Goal: Information Seeking & Learning: Learn about a topic

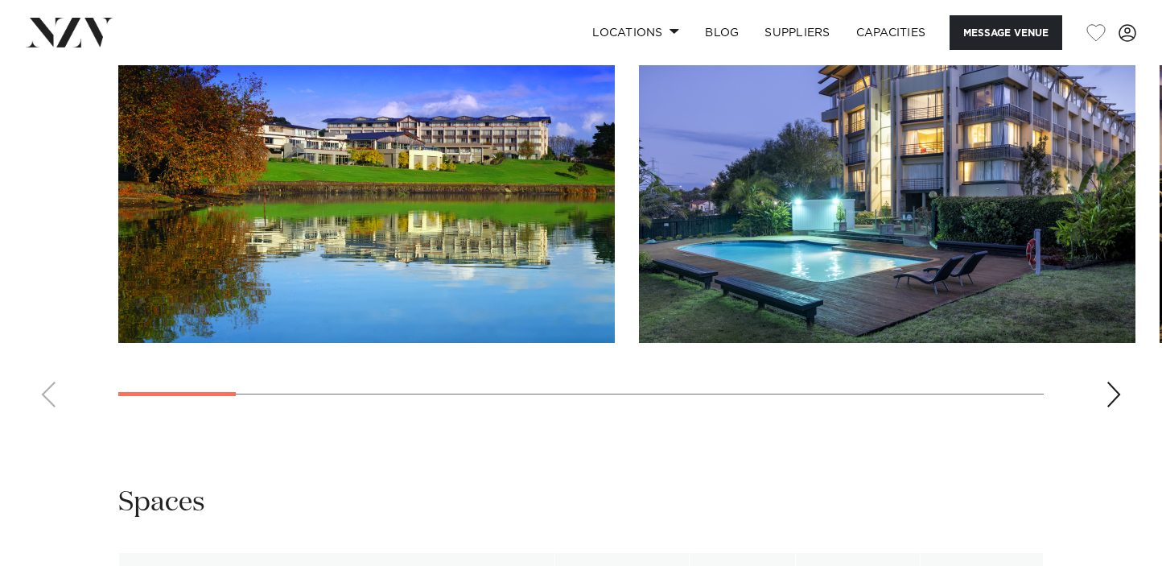
scroll to position [1703, 0]
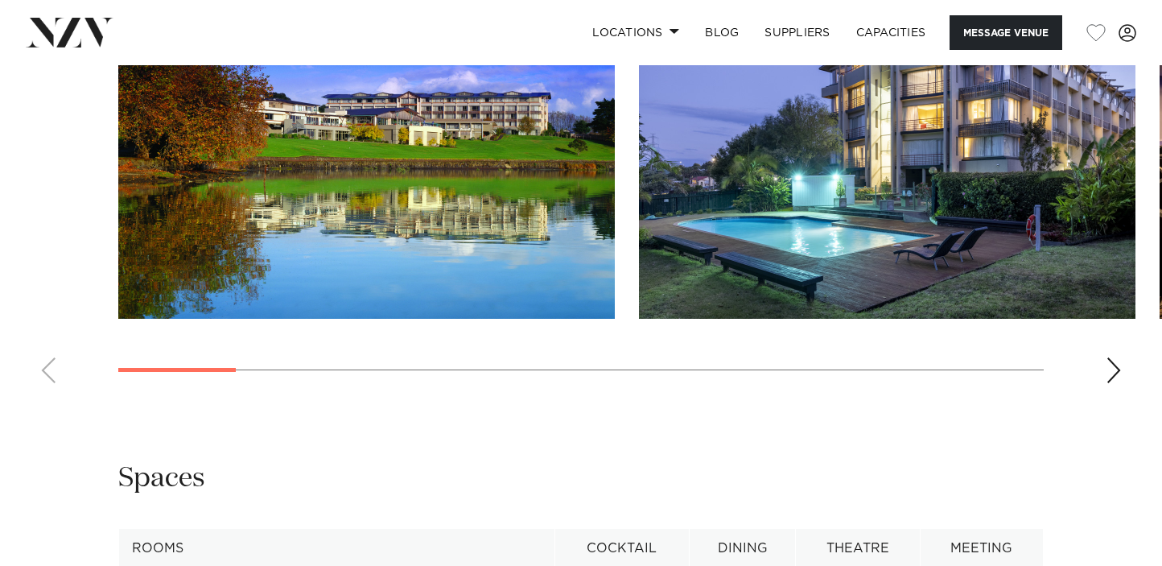
click at [1112, 383] on div "Next slide" at bounding box center [1114, 370] width 16 height 26
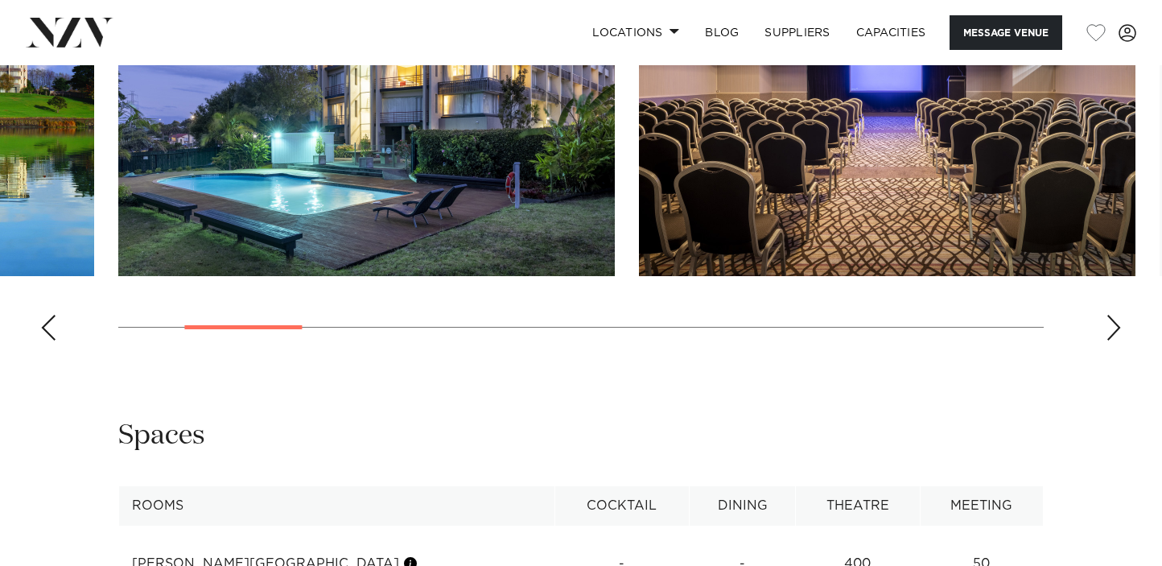
scroll to position [1770, 0]
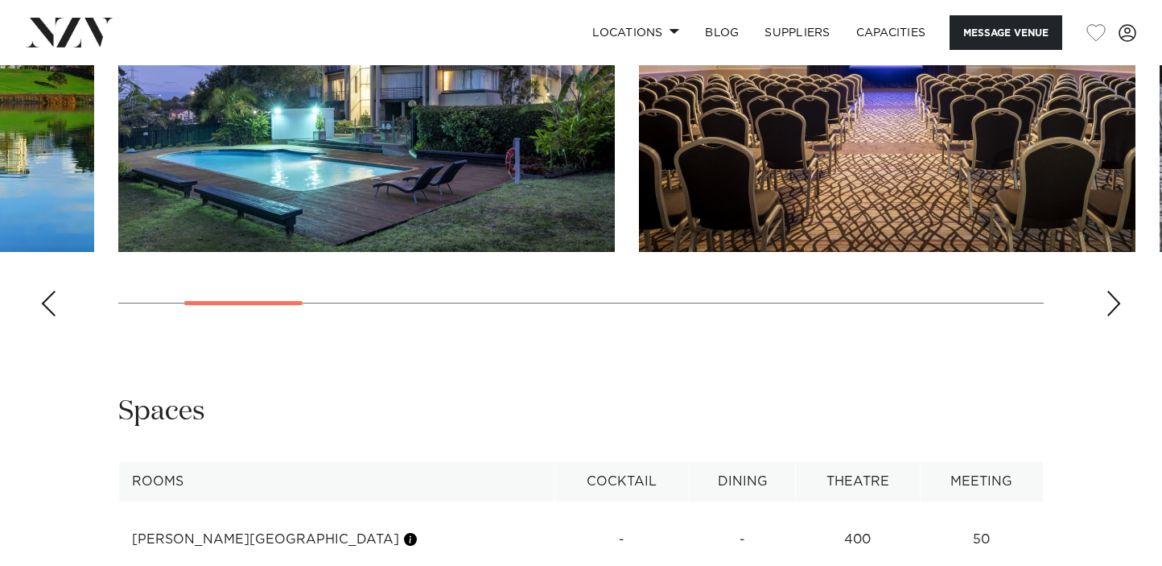
click at [1117, 316] on div "Next slide" at bounding box center [1114, 304] width 16 height 26
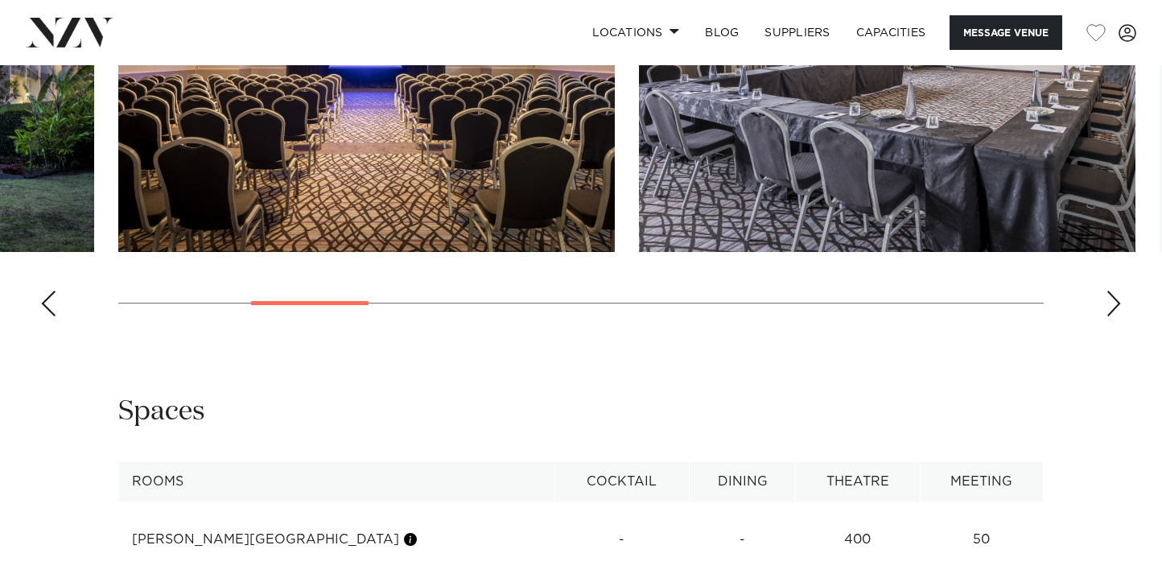
click at [1117, 316] on div "Next slide" at bounding box center [1114, 304] width 16 height 26
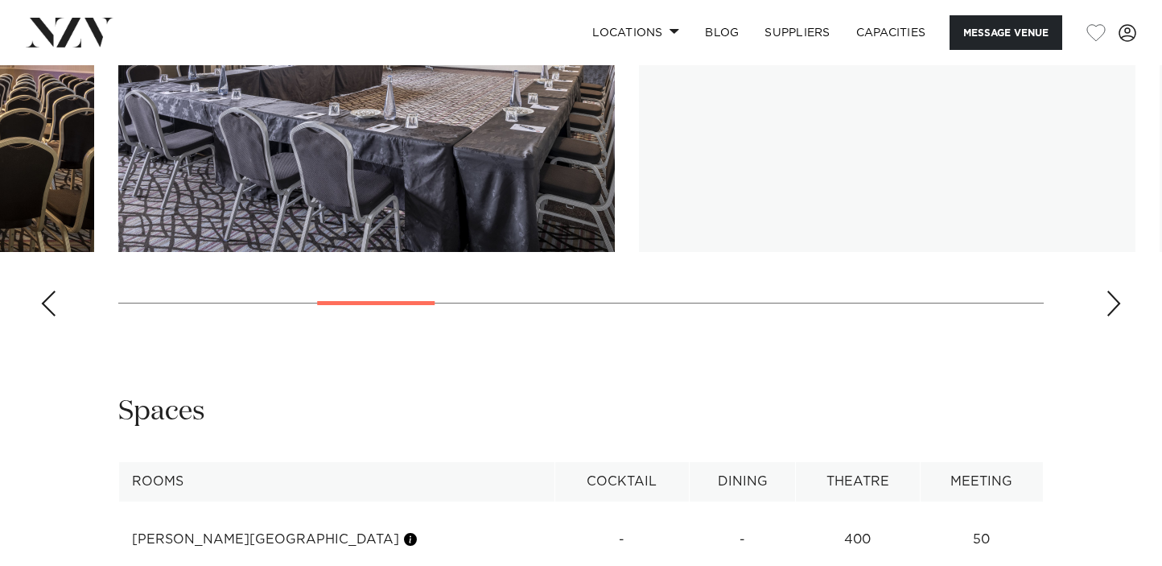
click at [1117, 316] on div "Next slide" at bounding box center [1114, 304] width 16 height 26
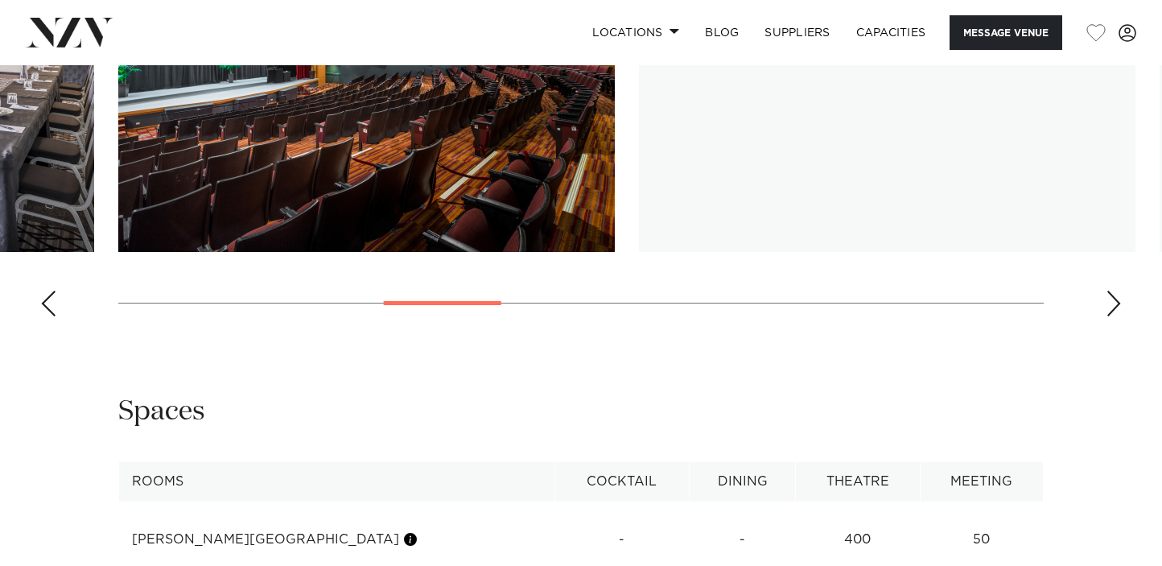
click at [1117, 316] on div "Next slide" at bounding box center [1114, 304] width 16 height 26
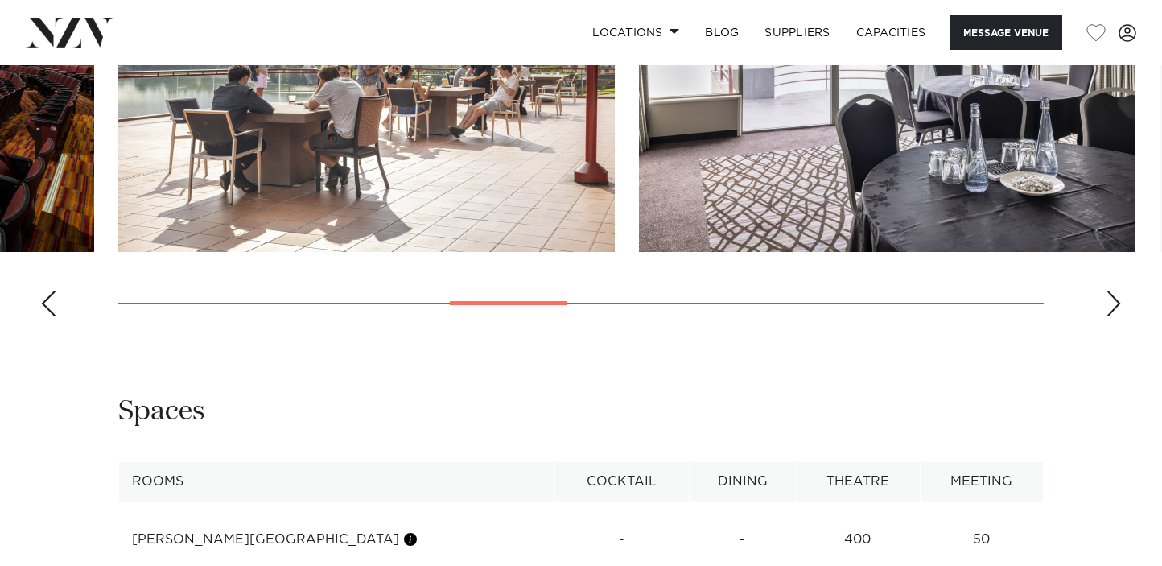
click at [1117, 316] on div "Next slide" at bounding box center [1114, 304] width 16 height 26
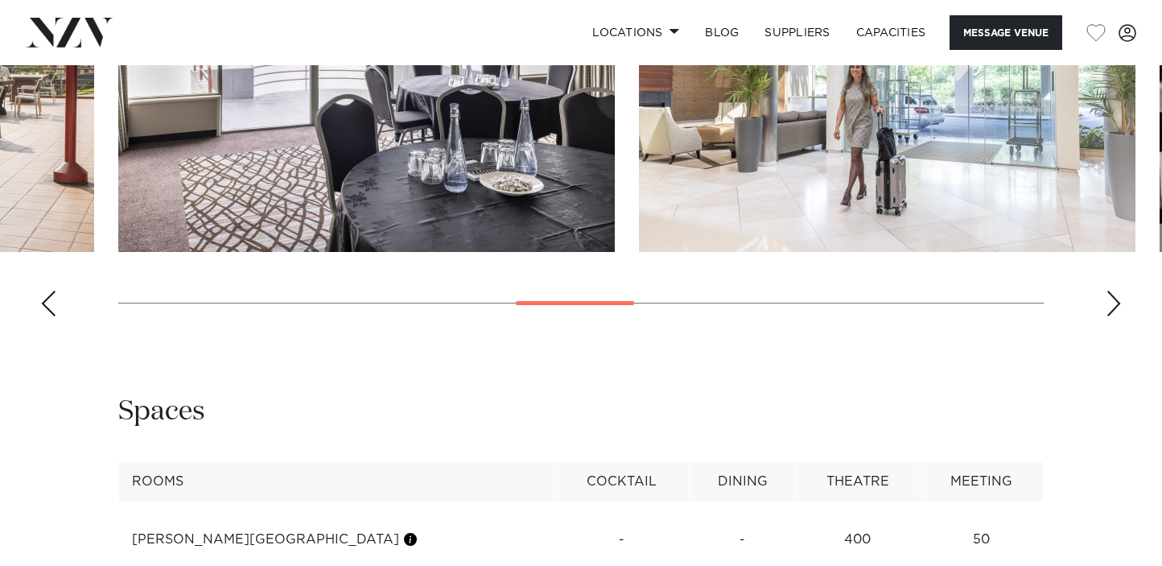
click at [1120, 316] on div "Next slide" at bounding box center [1114, 304] width 16 height 26
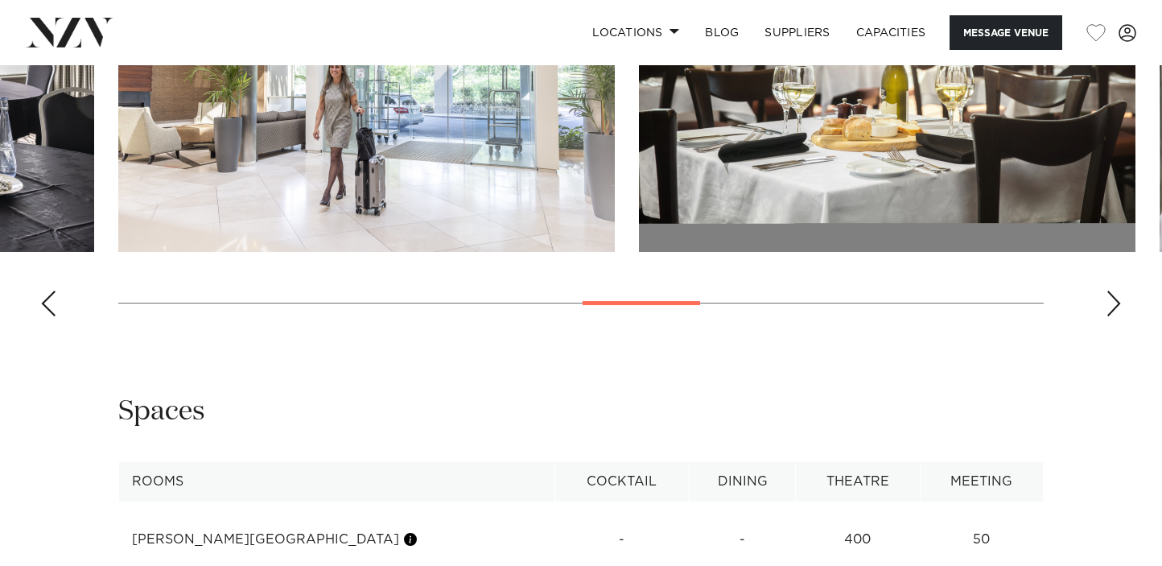
click at [1120, 316] on div "Next slide" at bounding box center [1114, 304] width 16 height 26
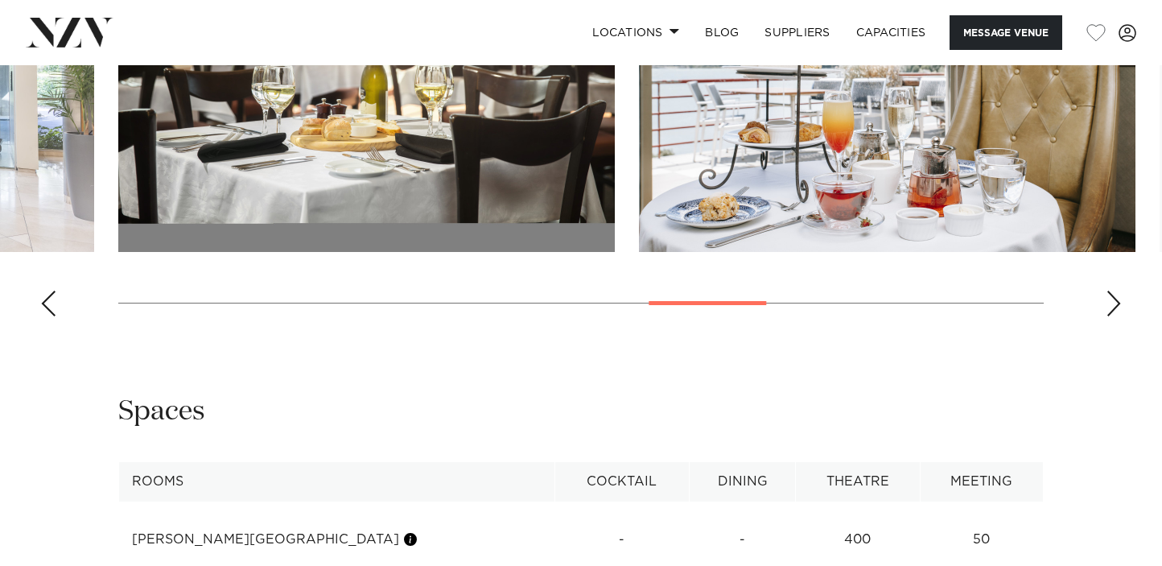
click at [1120, 316] on div "Next slide" at bounding box center [1114, 304] width 16 height 26
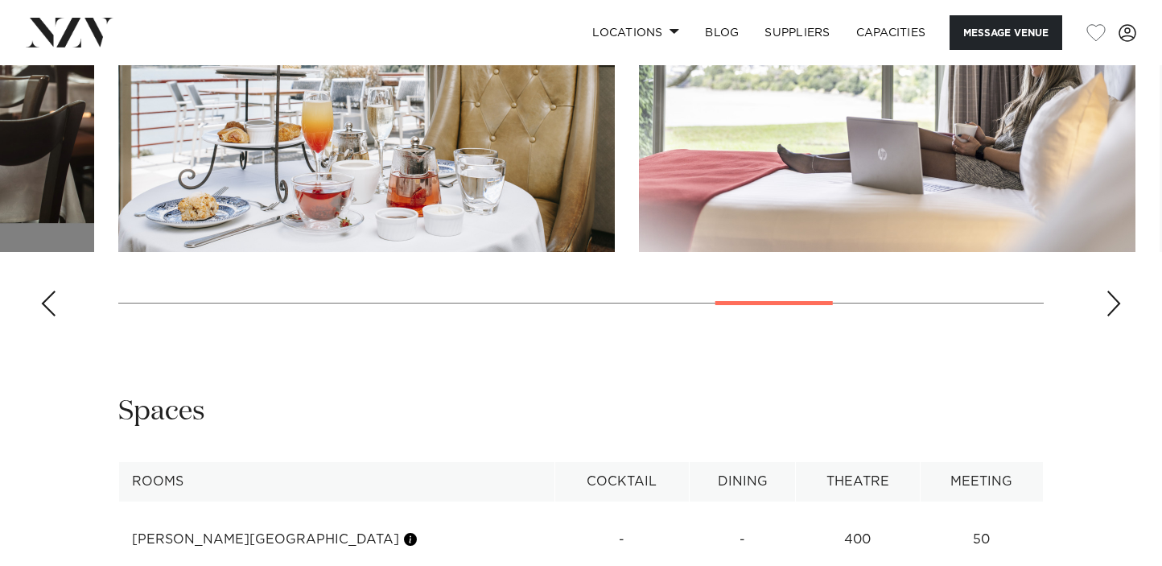
click at [1120, 316] on div "Next slide" at bounding box center [1114, 304] width 16 height 26
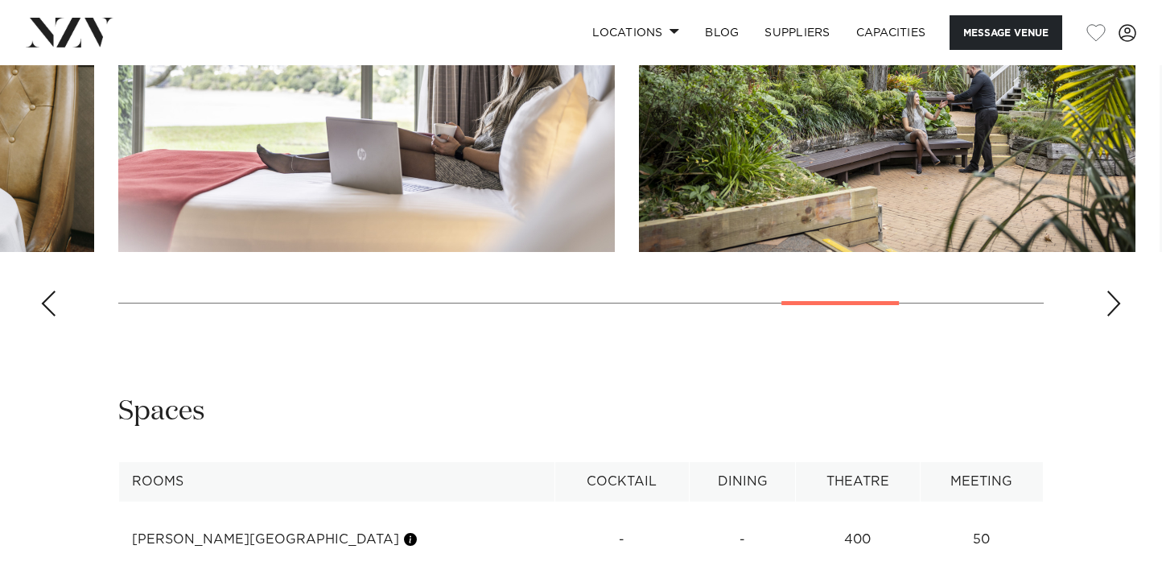
click at [1119, 316] on div "Next slide" at bounding box center [1114, 304] width 16 height 26
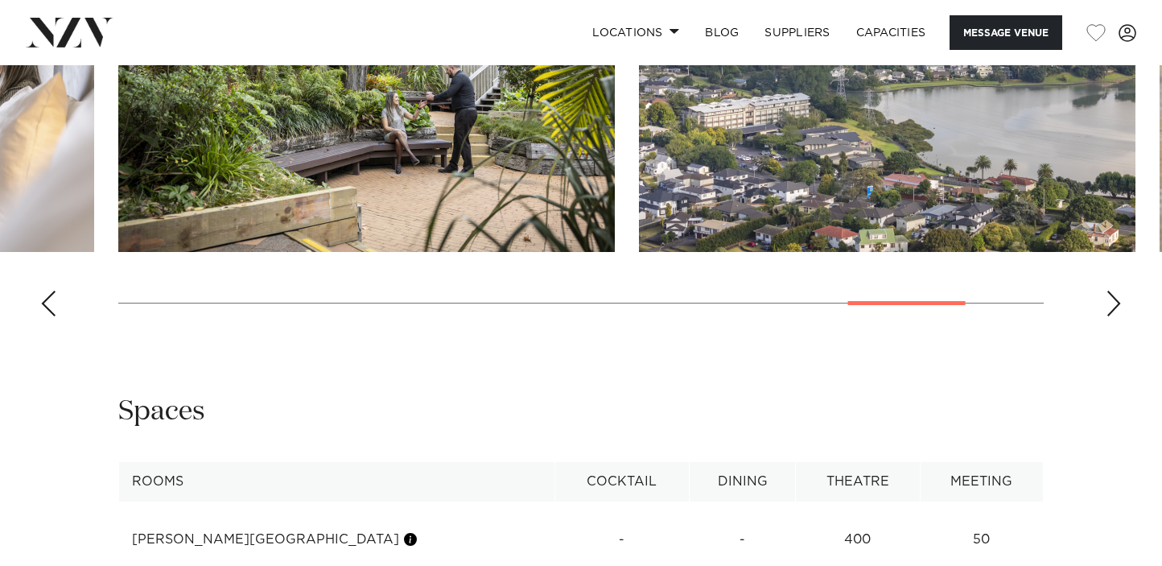
click at [452, 231] on img "12 / 14" at bounding box center [366, 69] width 497 height 365
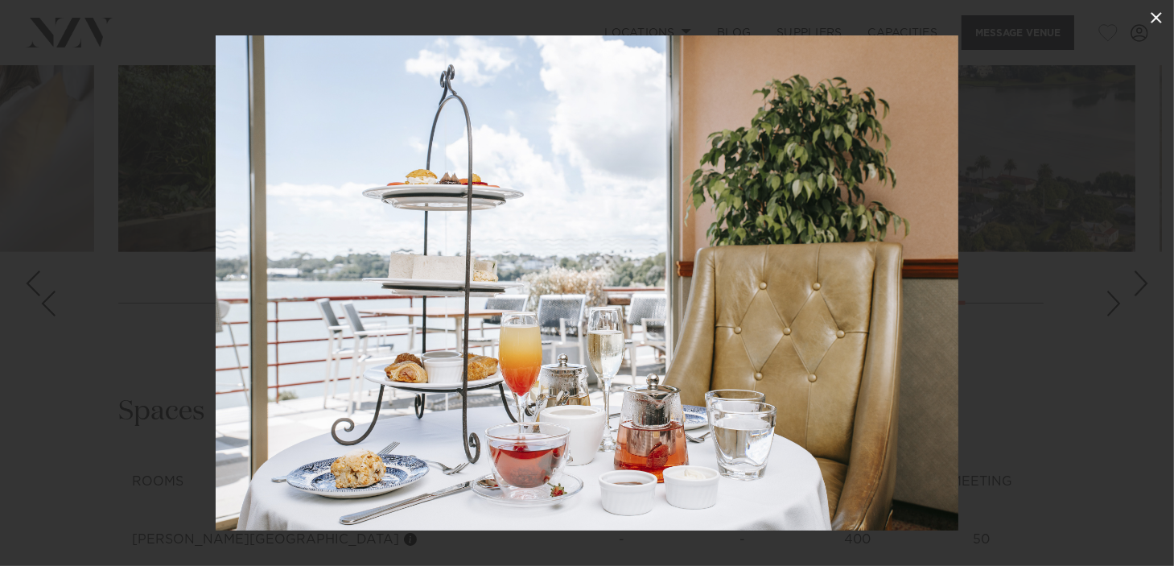
click at [1161, 17] on button at bounding box center [1156, 17] width 35 height 35
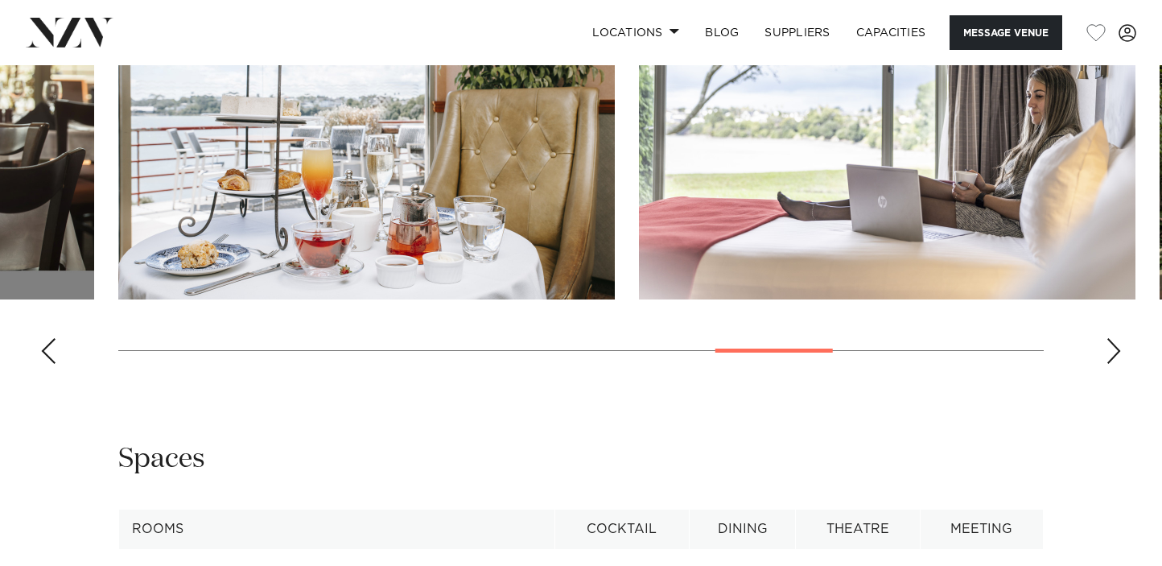
scroll to position [1703, 0]
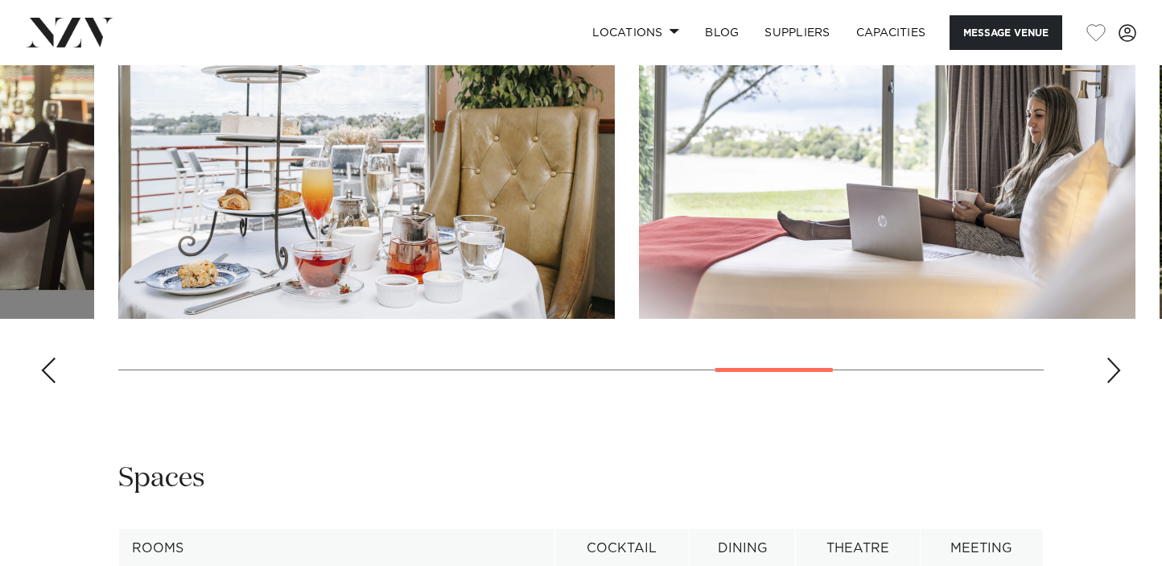
click at [1114, 383] on div "Next slide" at bounding box center [1114, 370] width 16 height 26
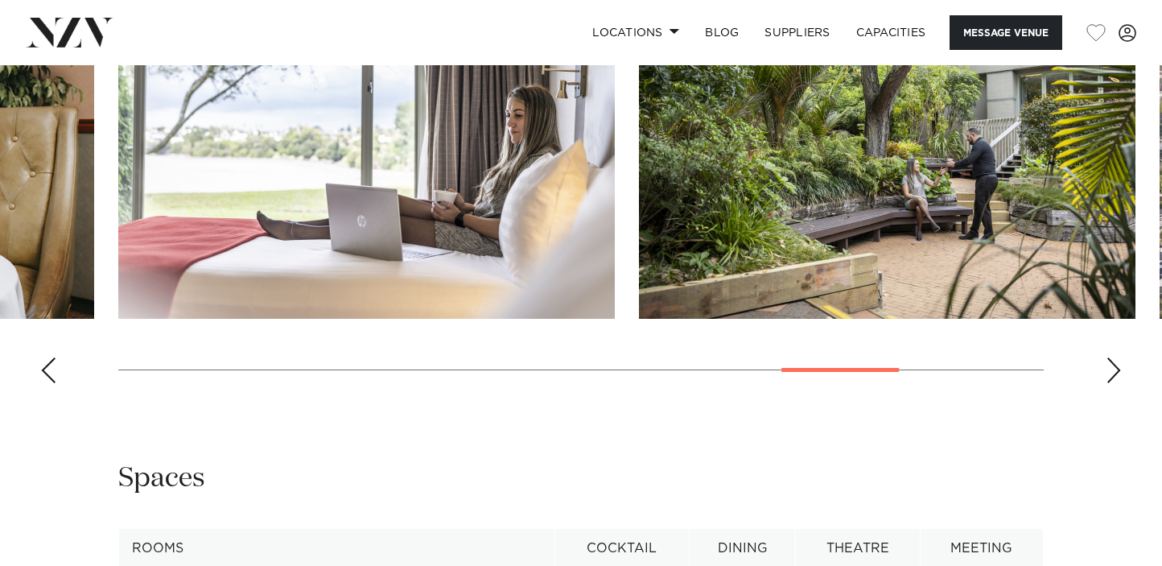
click at [1114, 383] on div "Next slide" at bounding box center [1114, 370] width 16 height 26
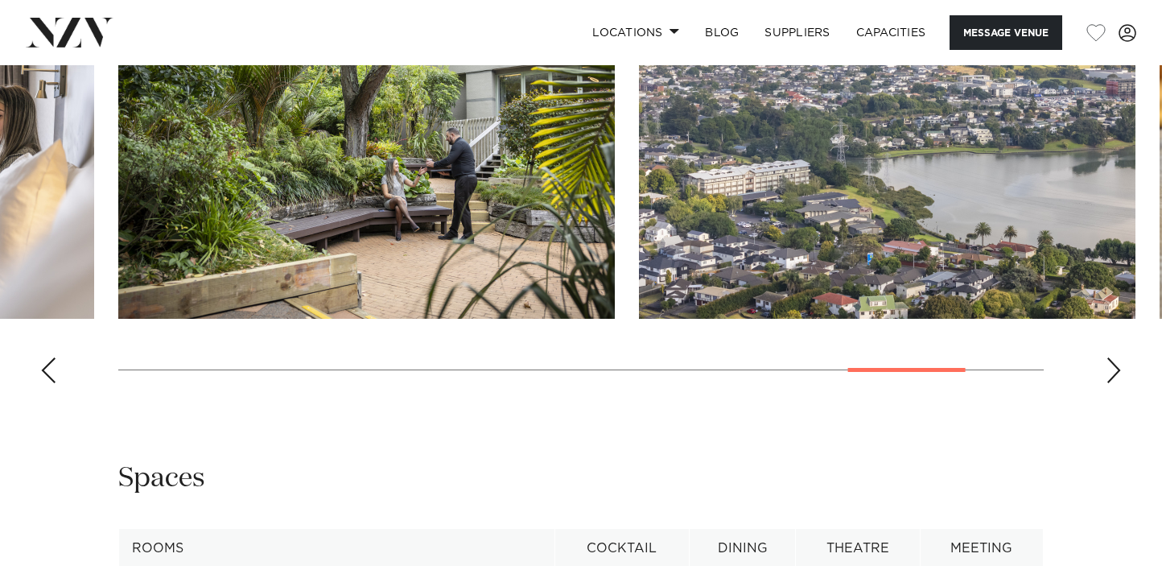
click at [1114, 396] on swiper-container at bounding box center [581, 175] width 1162 height 442
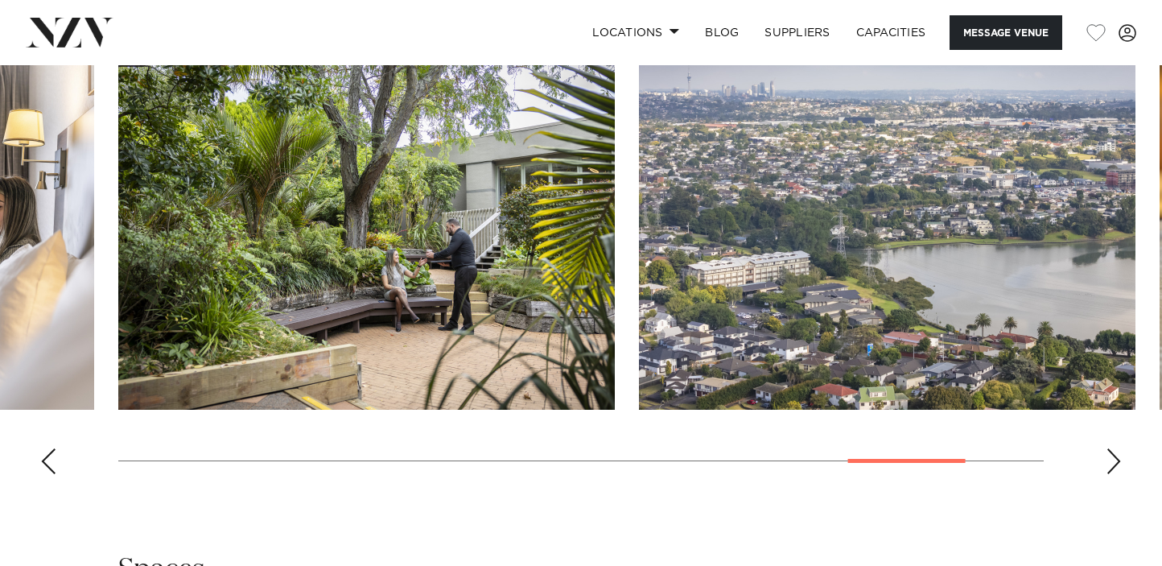
scroll to position [1635, 0]
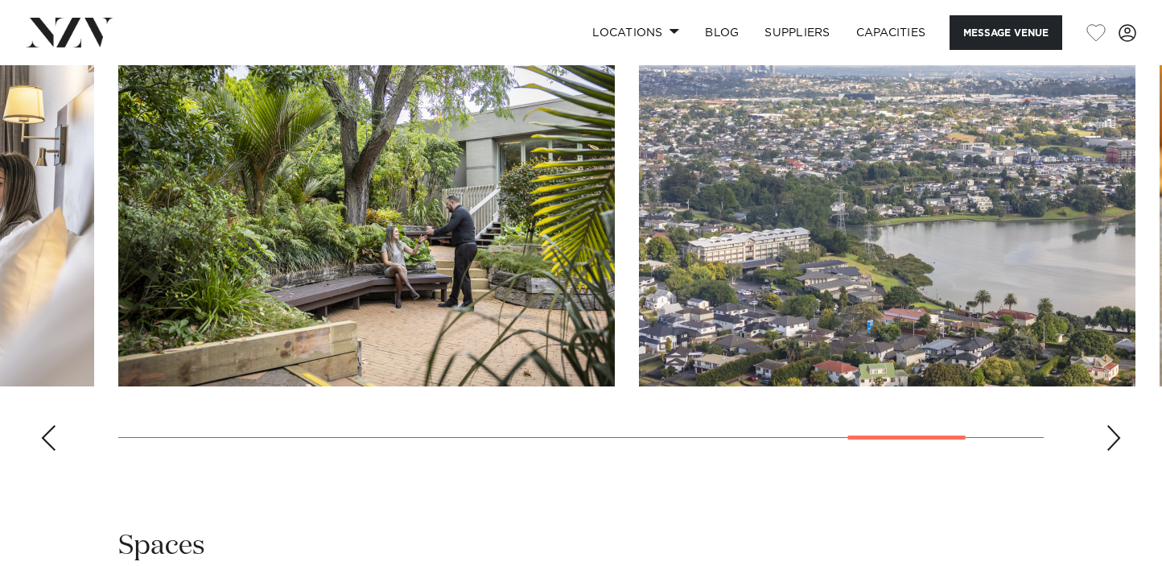
click at [1120, 451] on div "Next slide" at bounding box center [1114, 438] width 16 height 26
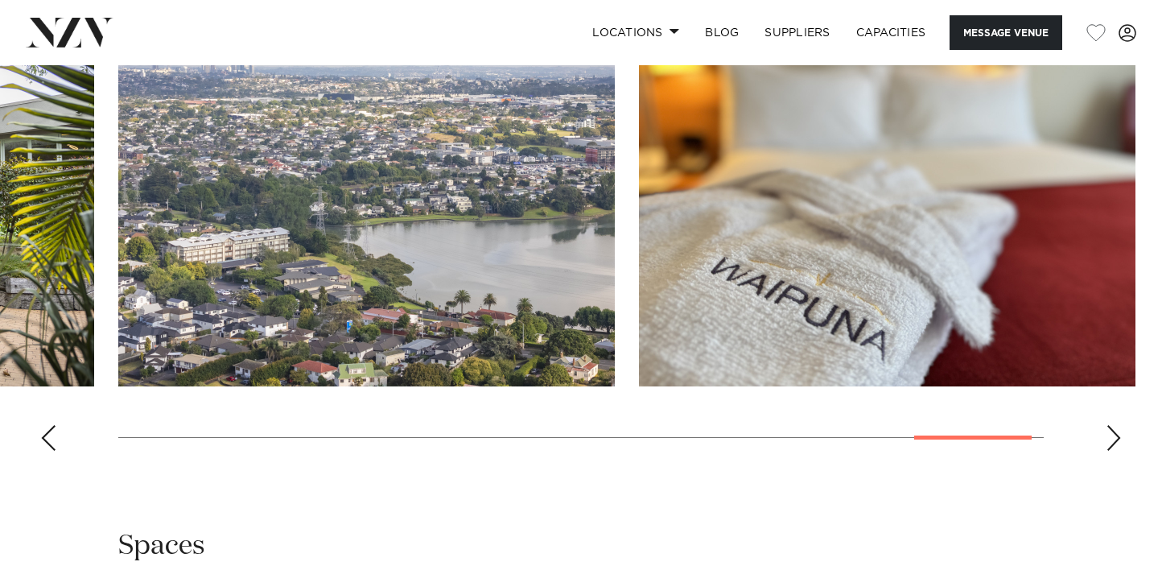
click at [1118, 451] on div "Next slide" at bounding box center [1114, 438] width 16 height 26
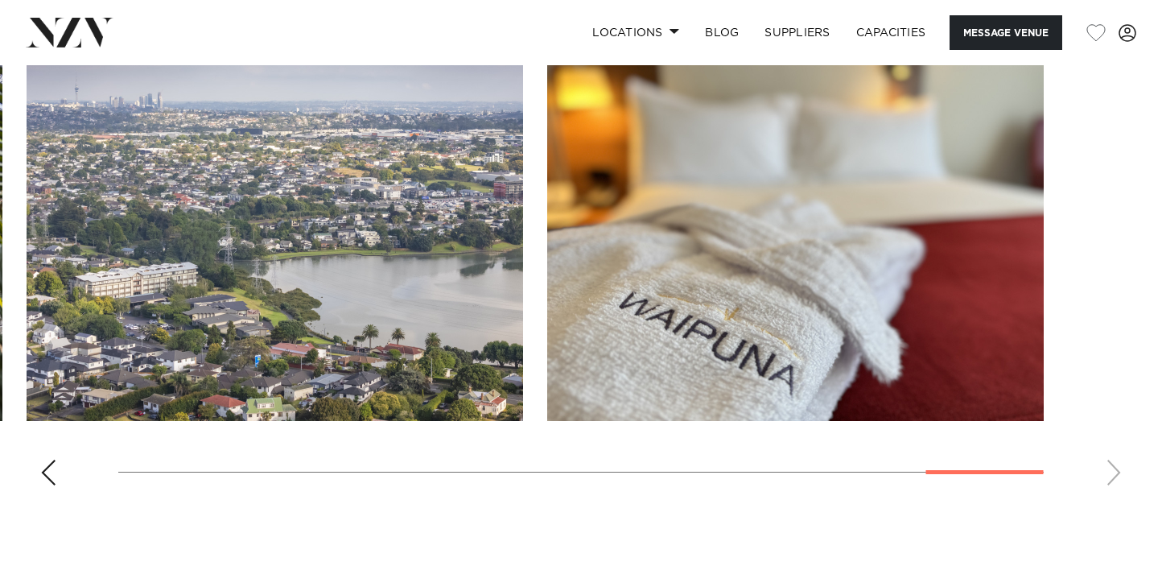
scroll to position [1568, 0]
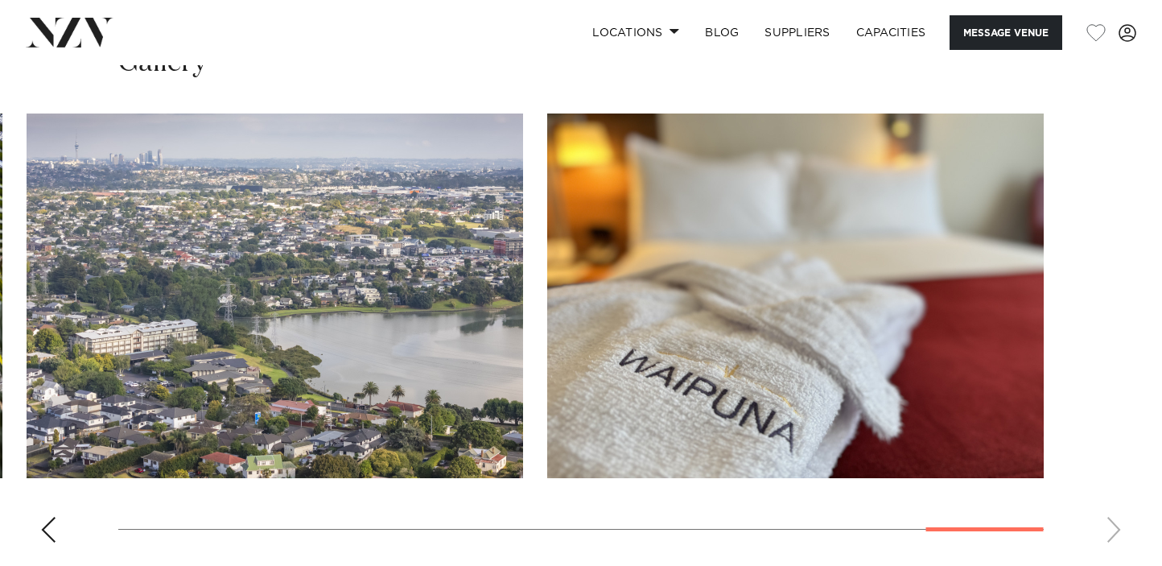
click at [1124, 525] on swiper-container at bounding box center [581, 334] width 1162 height 442
